Goal: Information Seeking & Learning: Learn about a topic

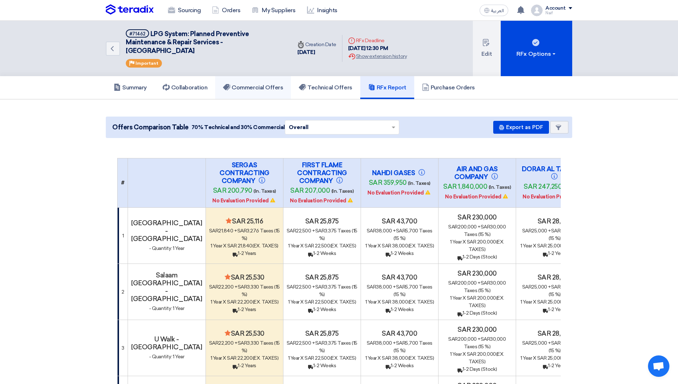
click at [260, 85] on h5 "Commercial Offers" at bounding box center [253, 87] width 60 height 7
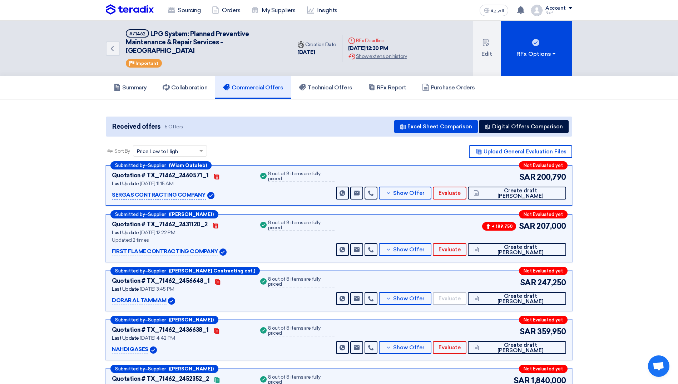
scroll to position [179, 0]
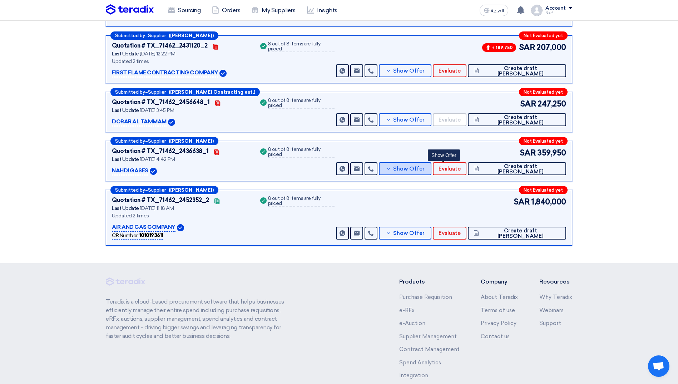
click at [431, 172] on button "Show Offer" at bounding box center [405, 168] width 52 height 13
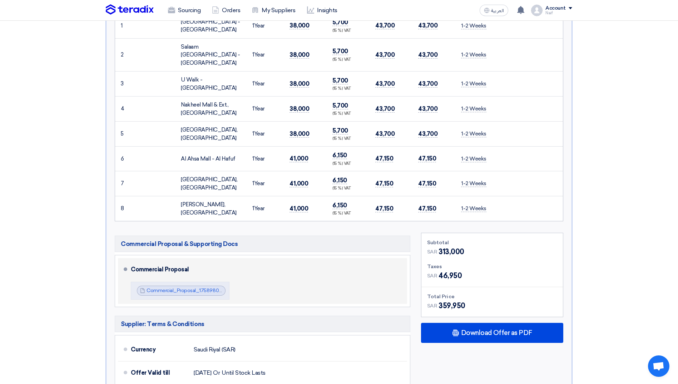
scroll to position [393, 0]
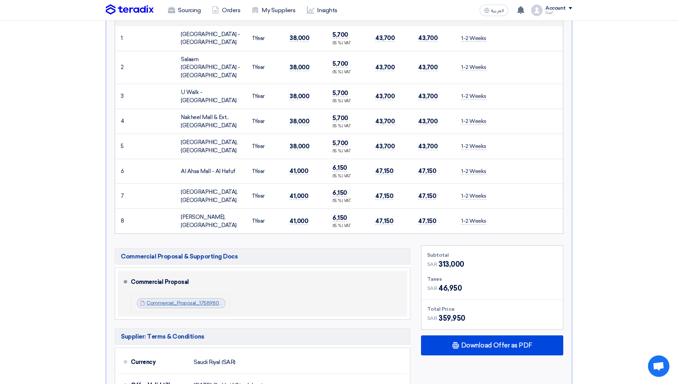
click at [188, 300] on link "Commercial_Proposal_1758980400809.pdf" at bounding box center [196, 303] width 100 height 6
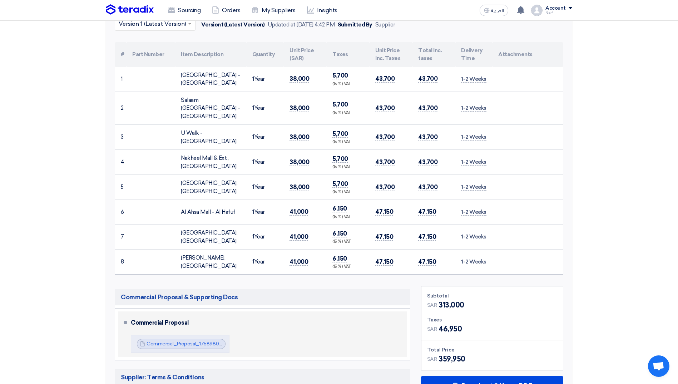
scroll to position [143, 0]
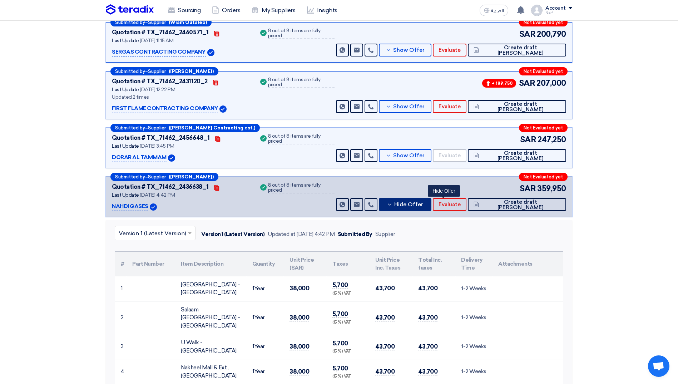
click at [423, 204] on span "Hide Offer" at bounding box center [408, 204] width 29 height 5
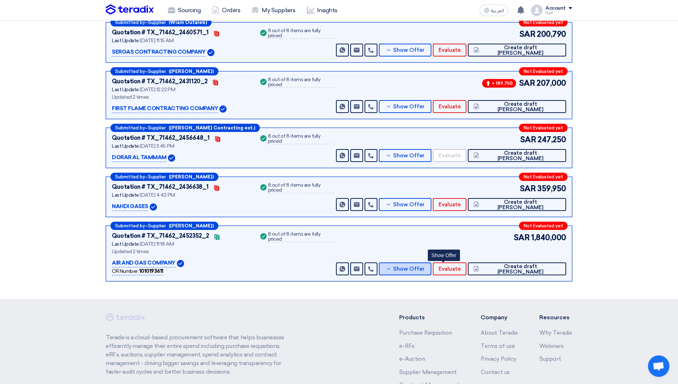
click at [424, 271] on span "Show Offer" at bounding box center [408, 268] width 31 height 5
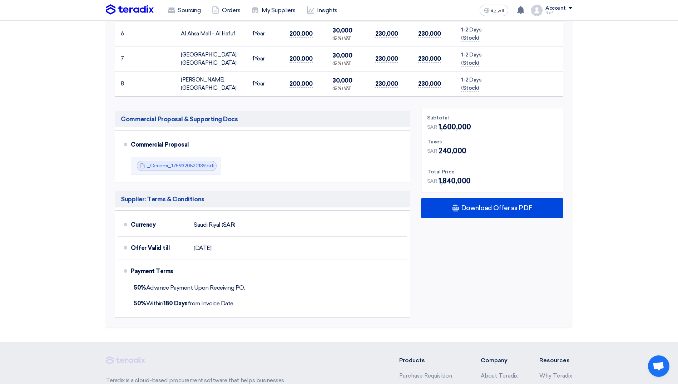
scroll to position [643, 0]
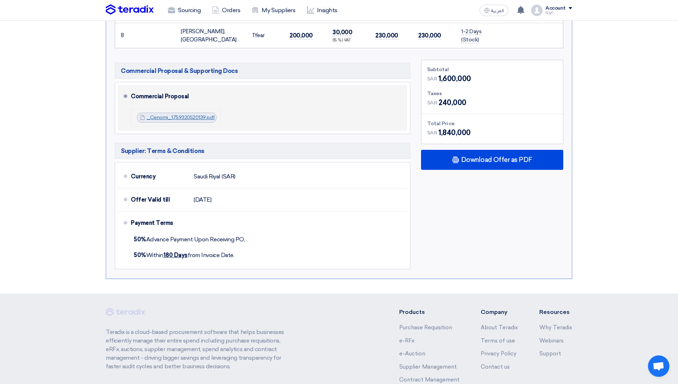
click at [156, 114] on link "_Cenomi_1759320520139.pdf" at bounding box center [180, 117] width 68 height 6
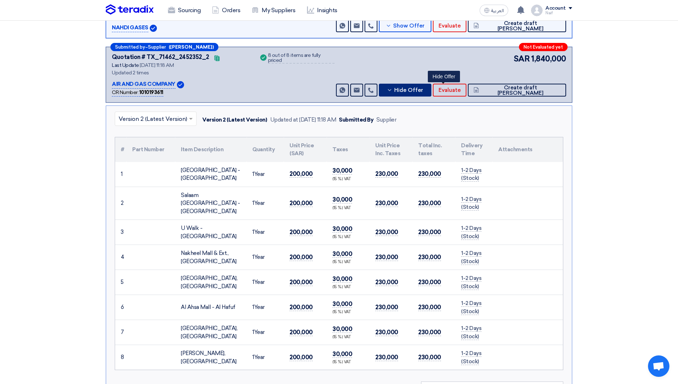
click at [431, 88] on button "Hide Offer" at bounding box center [405, 90] width 52 height 13
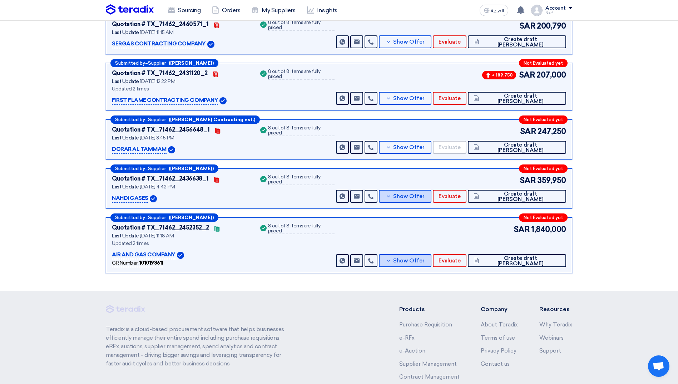
scroll to position [148, 0]
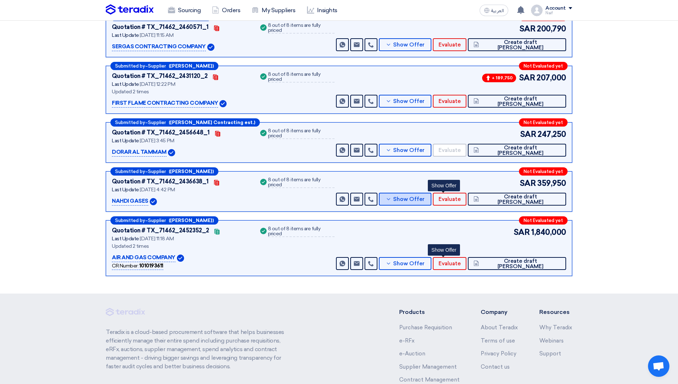
click at [430, 203] on button "Show Offer" at bounding box center [405, 199] width 52 height 13
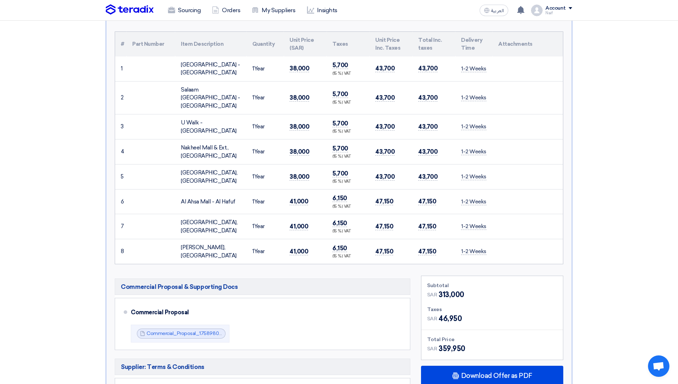
scroll to position [184, 0]
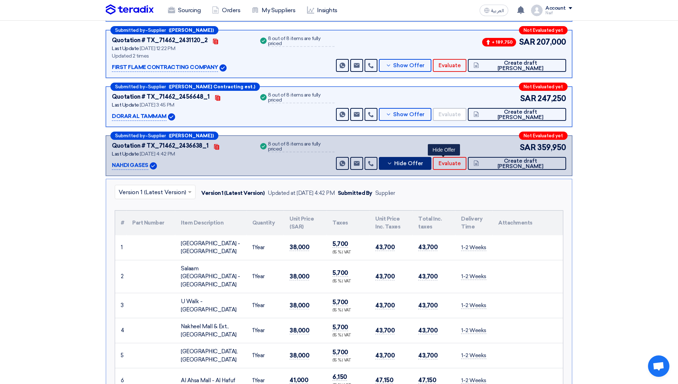
click at [423, 161] on span "Hide Offer" at bounding box center [408, 163] width 29 height 5
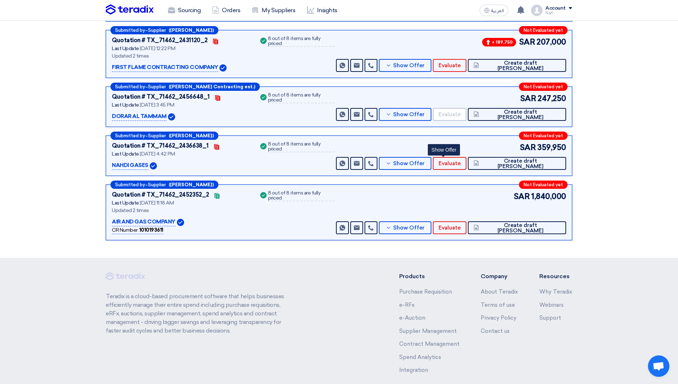
drag, startPoint x: 365, startPoint y: 271, endPoint x: 383, endPoint y: 272, distance: 17.9
click at [382, 273] on footer "Teradix is a cloud-based procurement software that helps businesses efficiently…" at bounding box center [339, 339] width 678 height 162
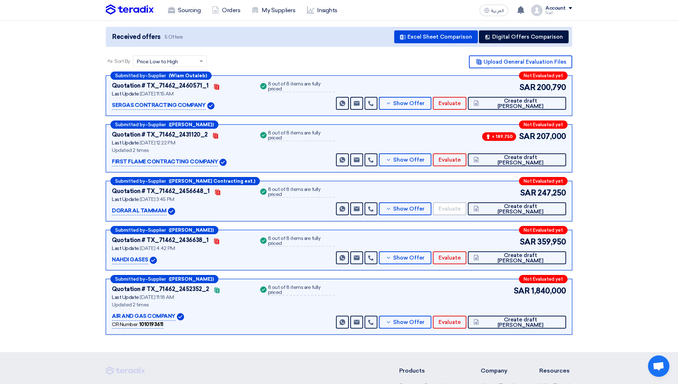
scroll to position [0, 0]
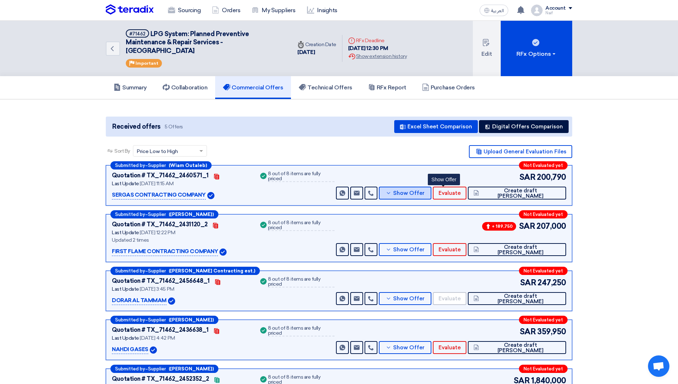
click at [431, 198] on button "Show Offer" at bounding box center [405, 192] width 52 height 13
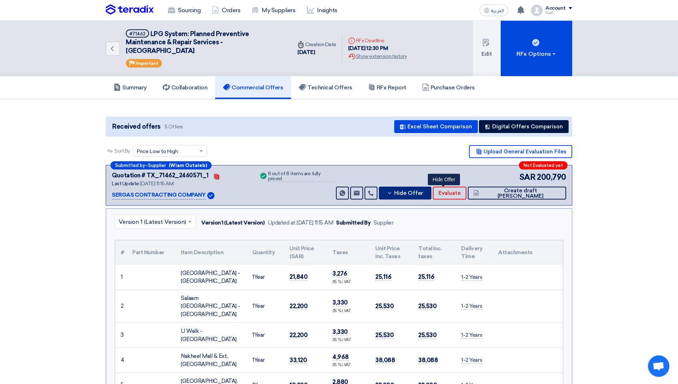
click at [431, 194] on button "Hide Offer" at bounding box center [405, 192] width 52 height 13
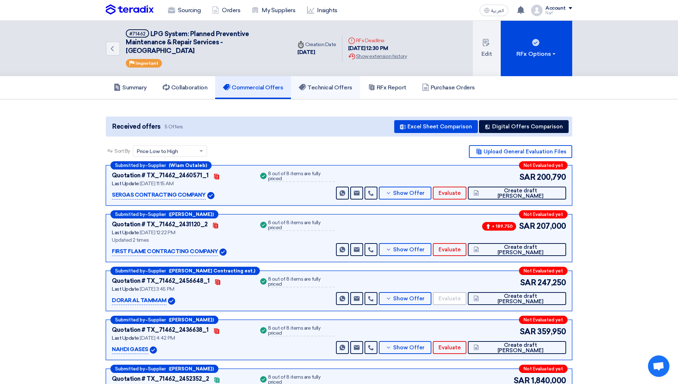
click at [337, 91] on h5 "Technical Offers" at bounding box center [325, 87] width 53 height 7
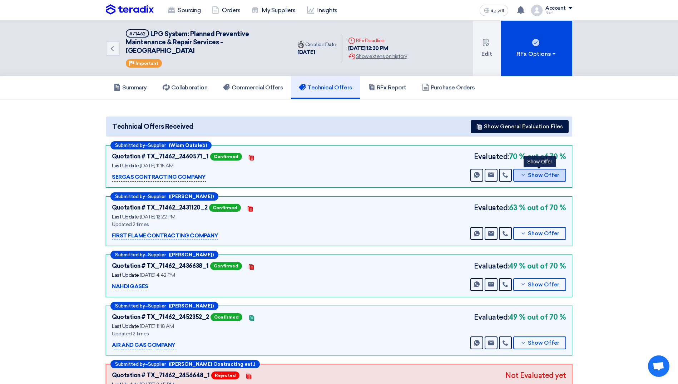
click at [555, 179] on button "Show Offer" at bounding box center [539, 175] width 53 height 13
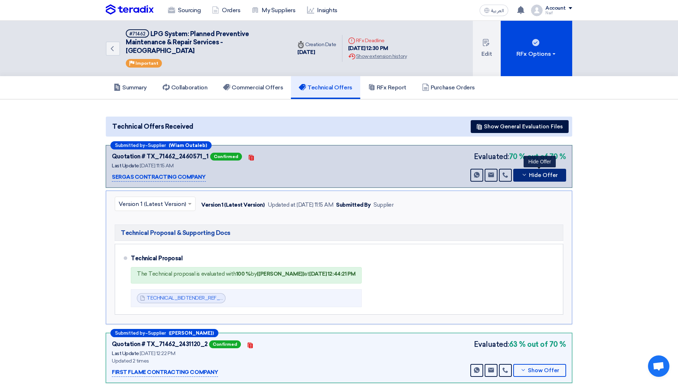
click at [555, 179] on button "Hide Offer" at bounding box center [539, 175] width 53 height 13
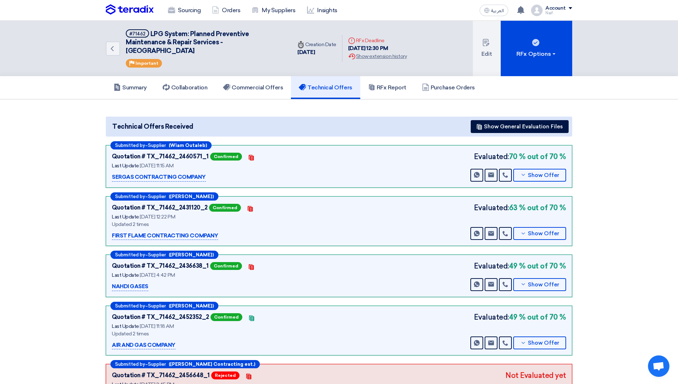
click at [611, 189] on section "Technical Offers Received Show General Evaluation Files Submitted by – Supplier…" at bounding box center [339, 261] width 678 height 324
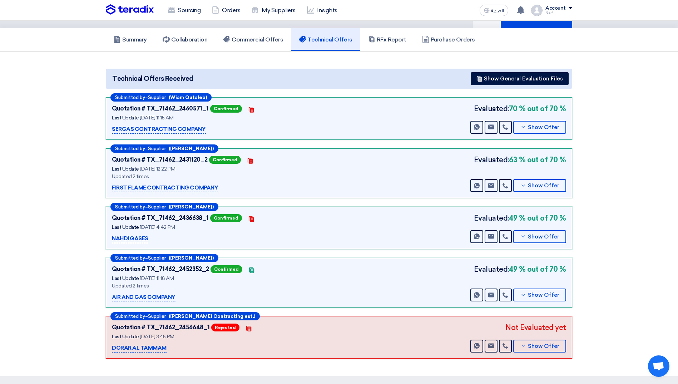
scroll to position [36, 0]
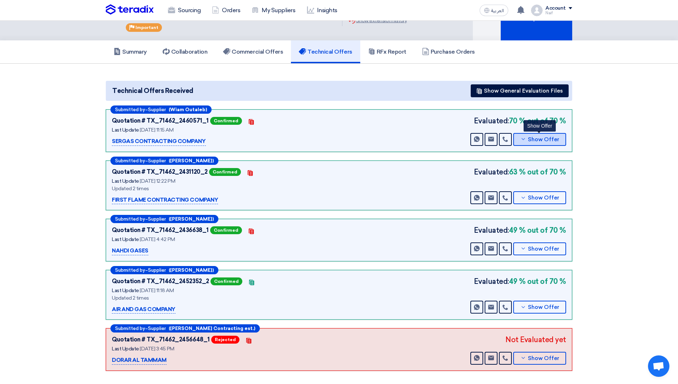
click at [552, 139] on span "Show Offer" at bounding box center [543, 139] width 31 height 5
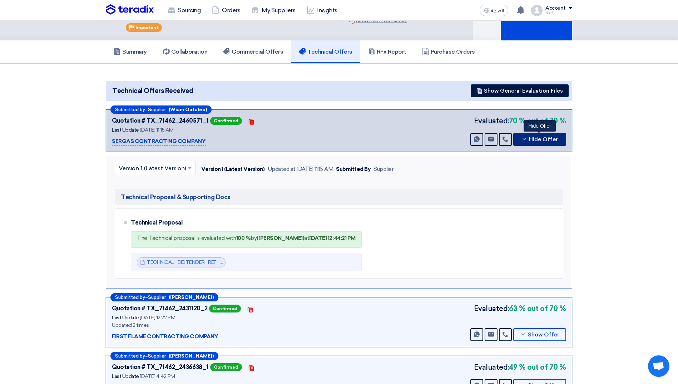
click at [552, 139] on span "Hide Offer" at bounding box center [543, 139] width 29 height 5
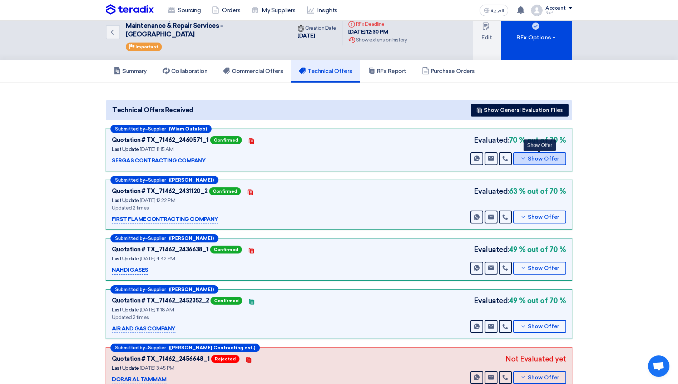
scroll to position [0, 0]
